Goal: Task Accomplishment & Management: Use online tool/utility

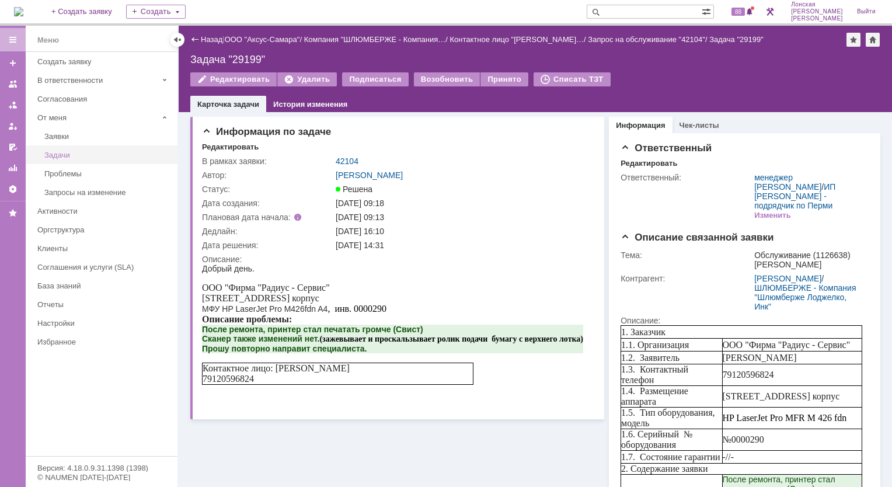
click at [62, 153] on div "Задачи" at bounding box center [107, 155] width 126 height 9
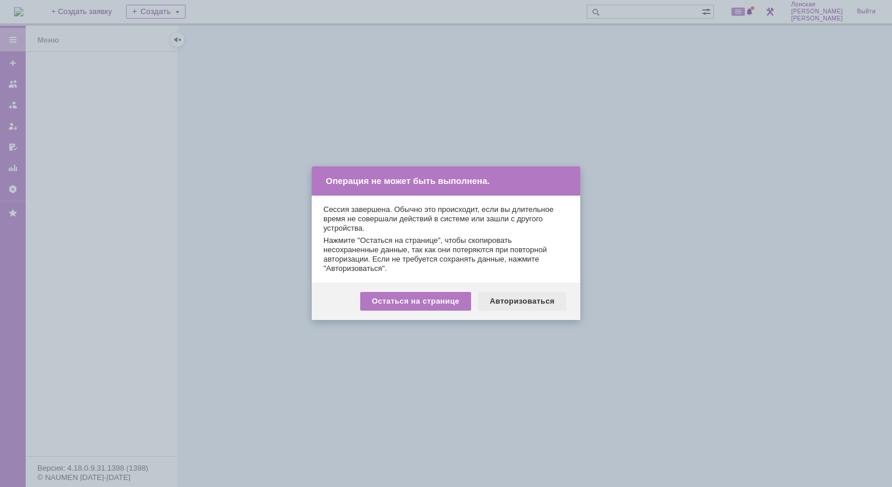
click at [516, 301] on div "Авторизоваться" at bounding box center [522, 301] width 88 height 19
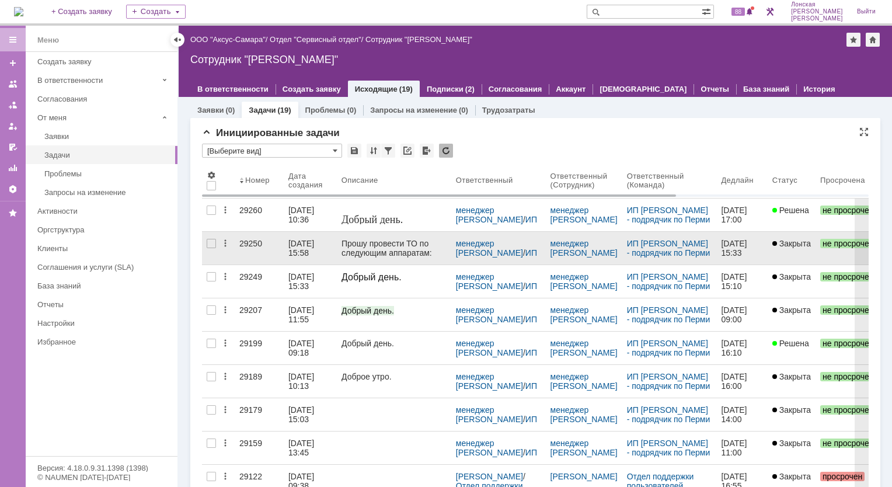
click at [257, 245] on div "29250" at bounding box center [259, 243] width 40 height 9
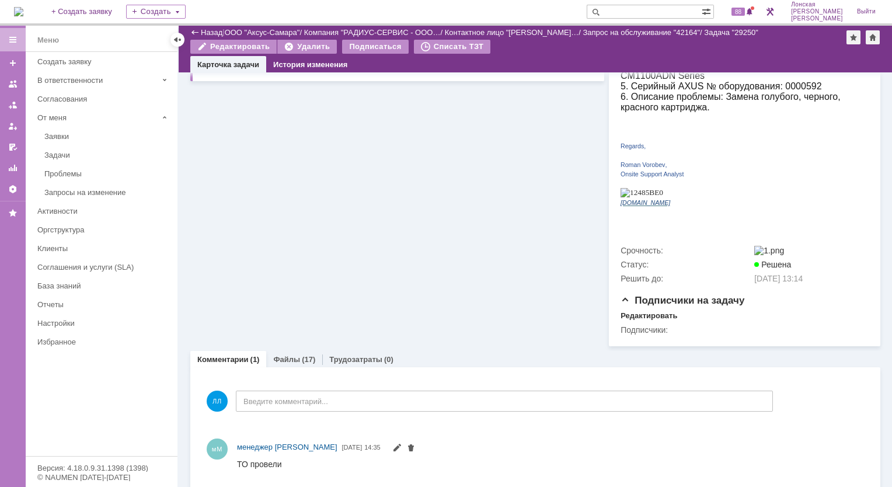
scroll to position [272, 0]
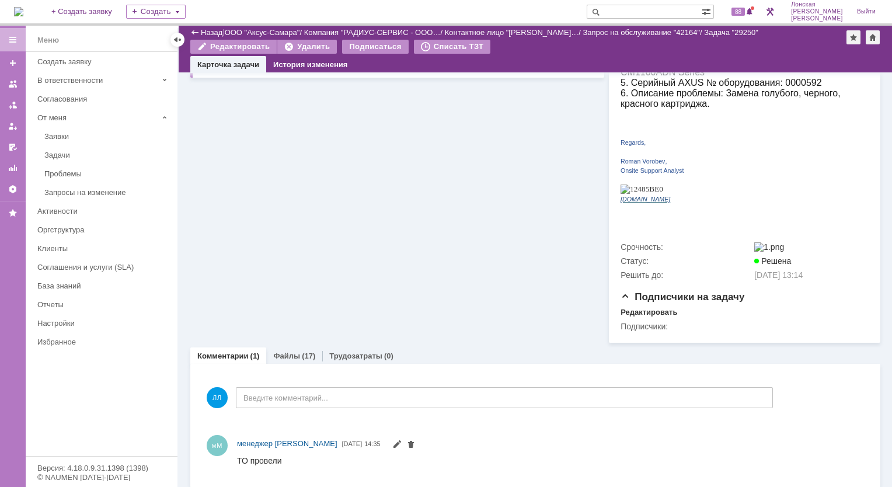
click at [294, 364] on div "Комментарии Добавить комментарий ЛЛ Введите комментарий... 1 Всего комментариев…" at bounding box center [535, 426] width 690 height 124
click at [304, 352] on div "(17)" at bounding box center [308, 356] width 13 height 9
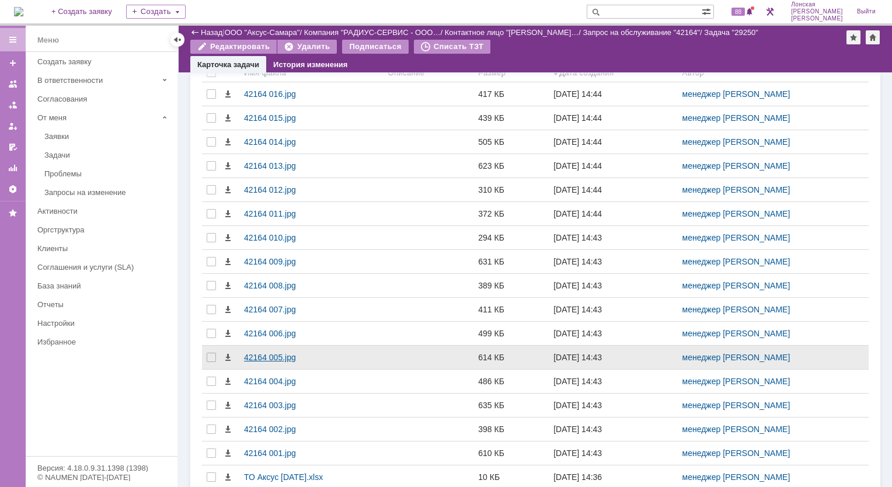
scroll to position [628, 0]
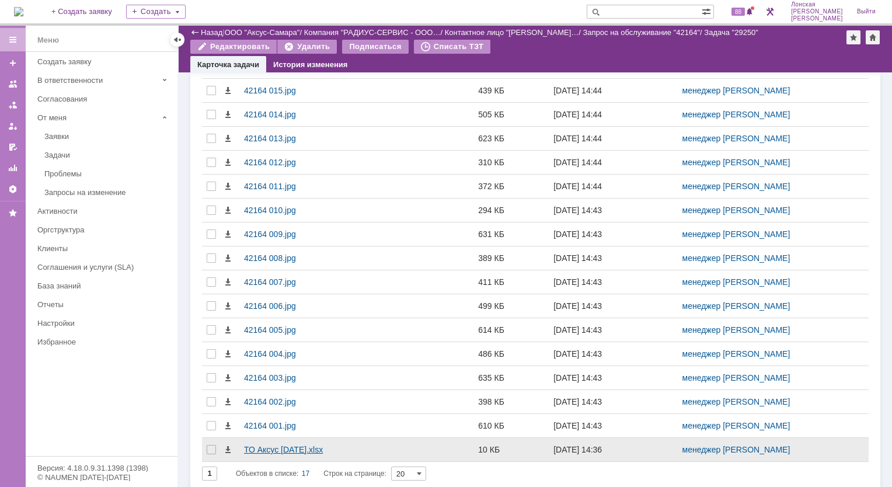
click at [300, 445] on div "ТО Аксус 09.10.25.xlsx" at bounding box center [311, 449] width 134 height 9
click at [318, 445] on div "ТО Аксус 09.10.25.xlsx" at bounding box center [311, 449] width 134 height 9
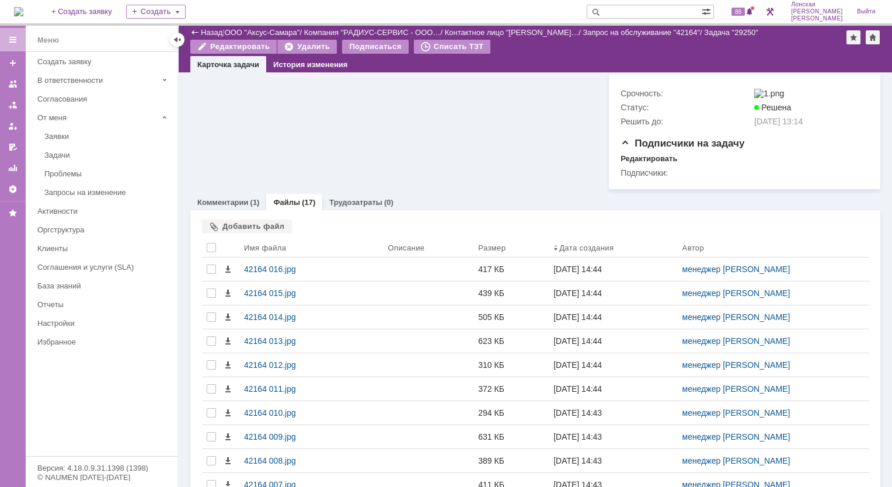
scroll to position [395, 0]
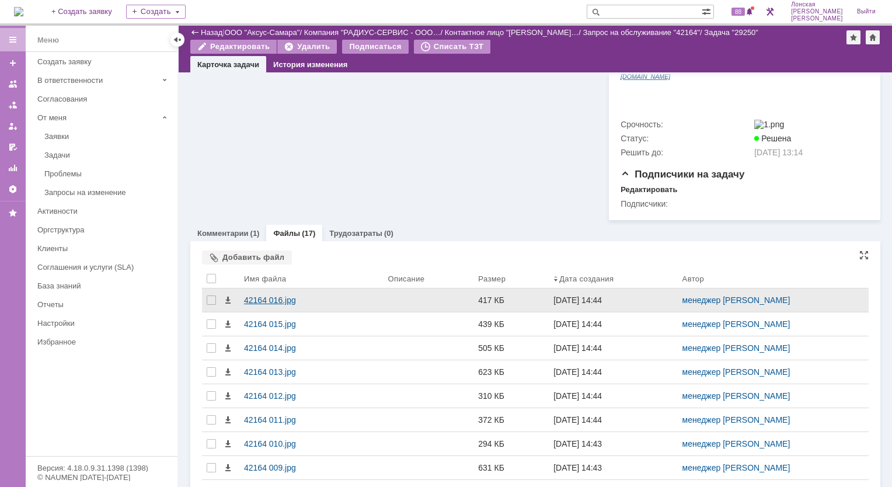
click at [249, 296] on div "42164 016.jpg" at bounding box center [311, 300] width 134 height 9
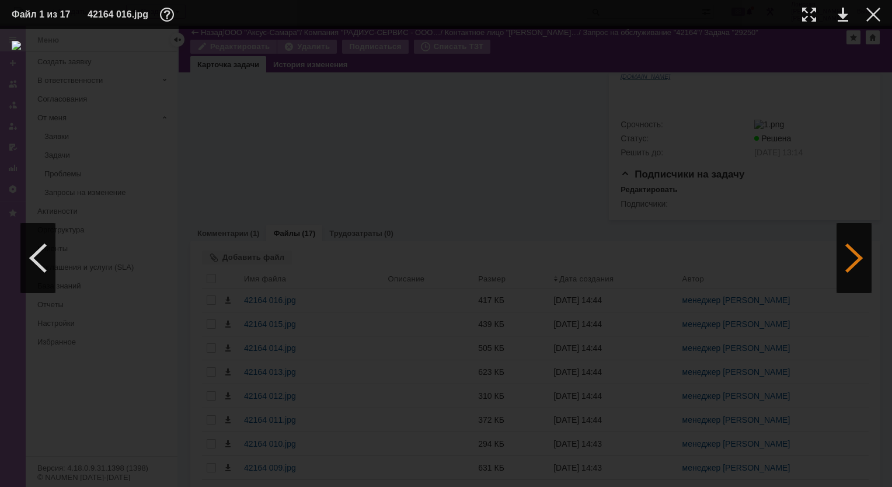
click at [847, 253] on div at bounding box center [854, 258] width 35 height 70
click at [848, 253] on div at bounding box center [854, 258] width 35 height 70
click at [872, 18] on div at bounding box center [874, 15] width 14 height 14
